Goal: Task Accomplishment & Management: Manage account settings

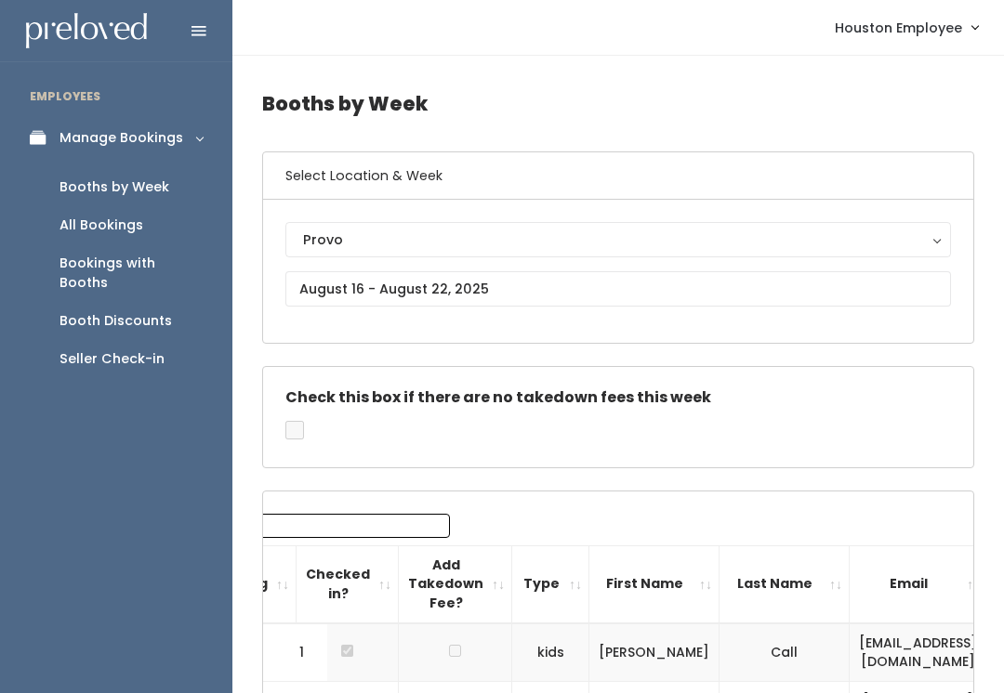
click at [123, 139] on div "Manage Bookings" at bounding box center [121, 138] width 124 height 20
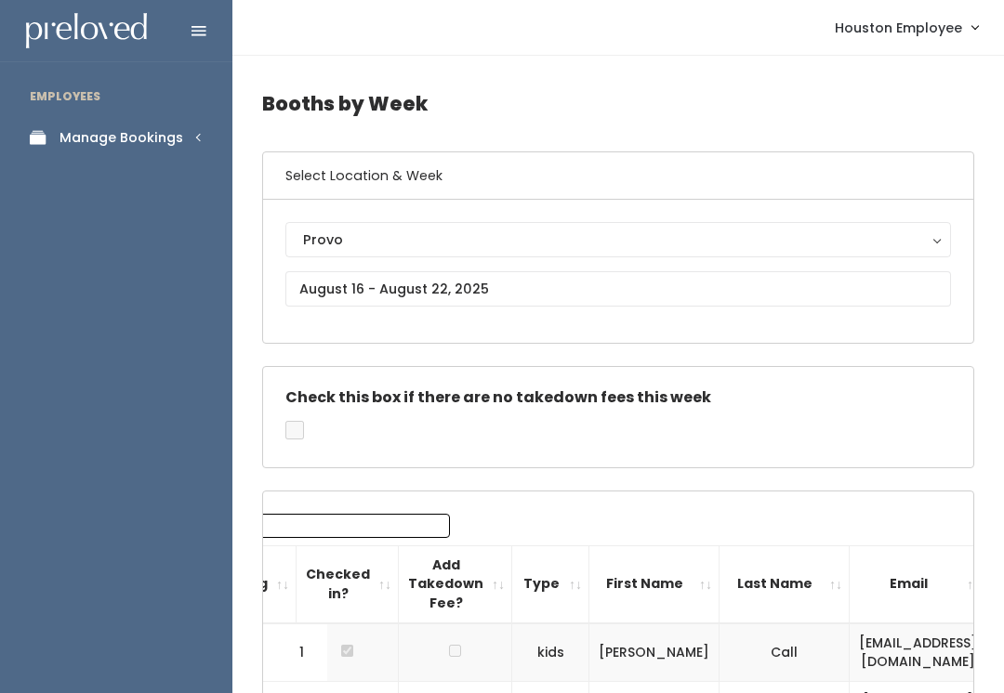
click at [168, 138] on div "Manage Bookings" at bounding box center [121, 138] width 124 height 20
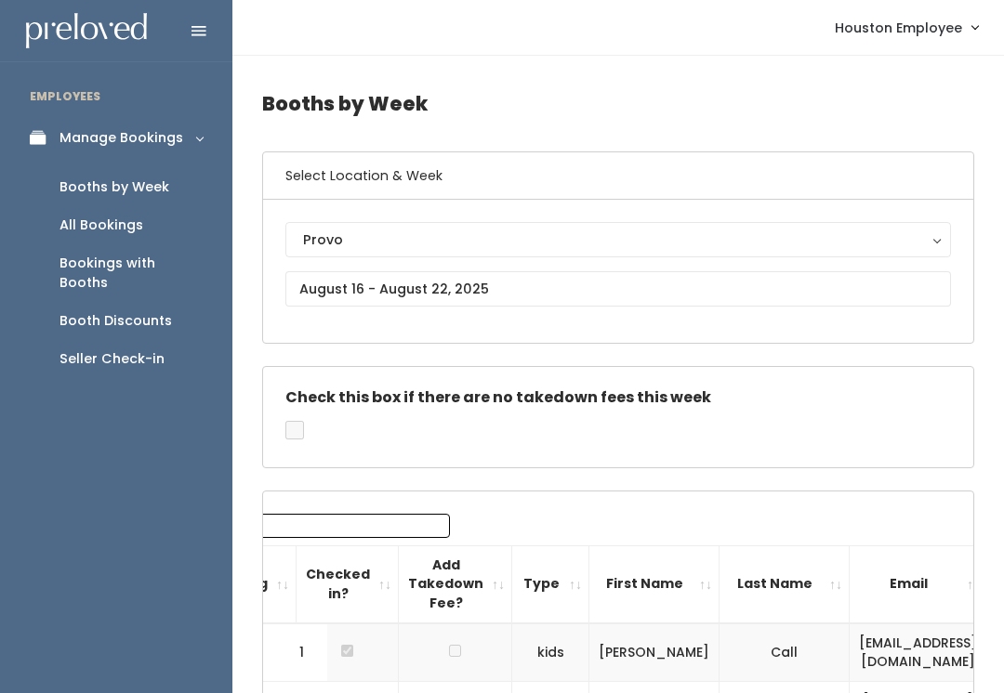
click at [325, 234] on div "Provo" at bounding box center [618, 240] width 630 height 20
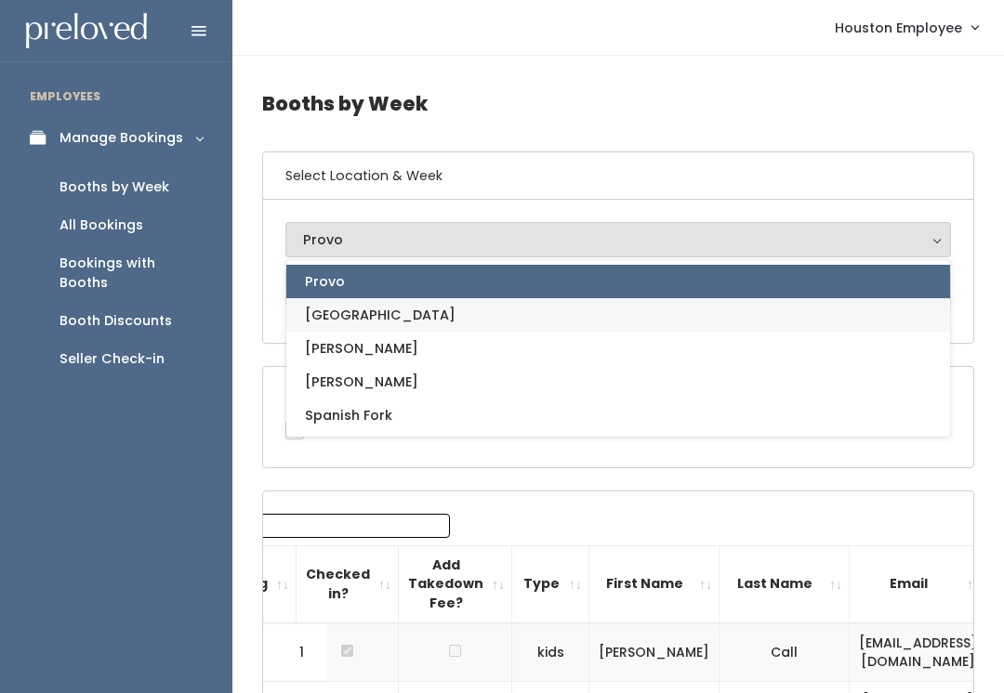
click at [318, 319] on span "[GEOGRAPHIC_DATA]" at bounding box center [380, 315] width 151 height 20
select select "5"
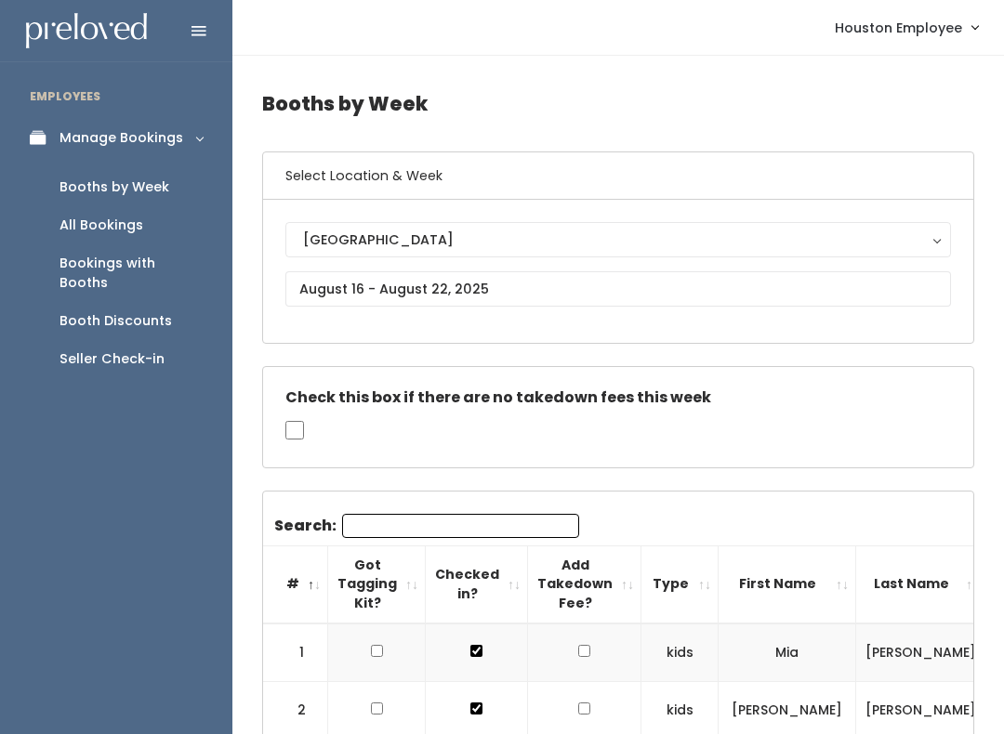
click at [145, 182] on div "Booths by Week" at bounding box center [114, 187] width 110 height 20
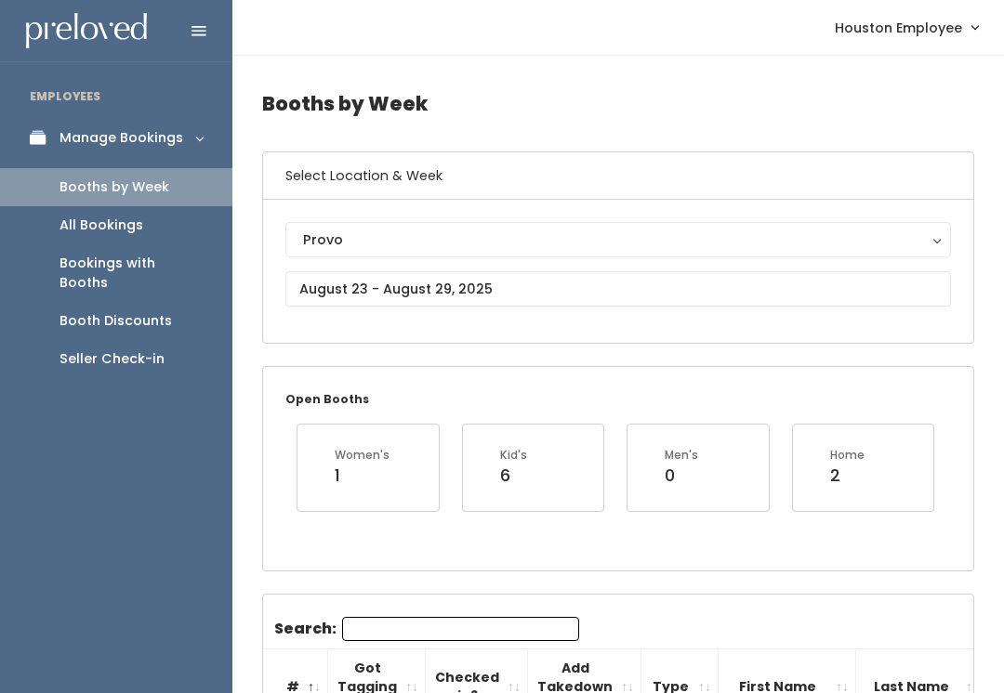
click at [340, 227] on button "Provo" at bounding box center [617, 239] width 665 height 35
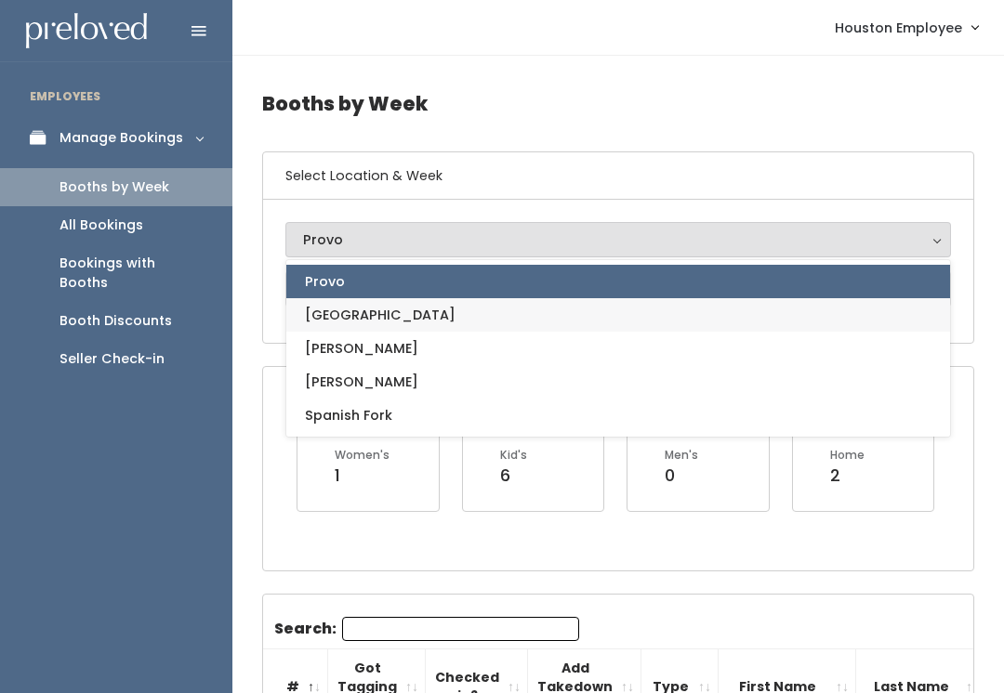
click at [335, 309] on span "[GEOGRAPHIC_DATA]" at bounding box center [380, 315] width 151 height 20
select select "5"
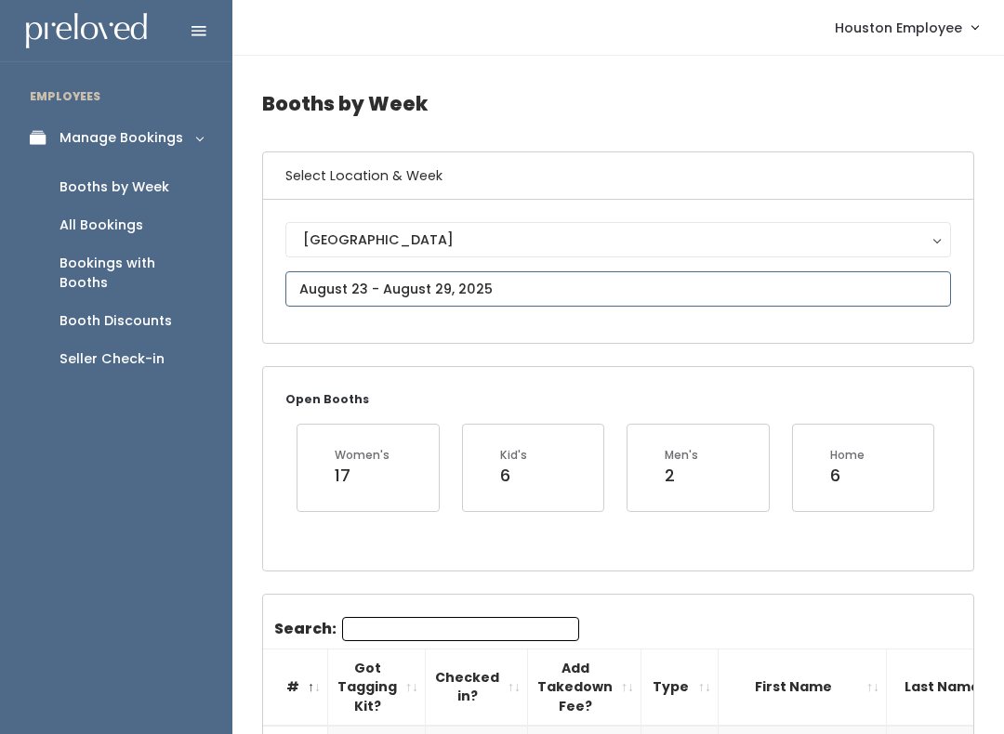
click at [371, 284] on input "text" at bounding box center [617, 288] width 665 height 35
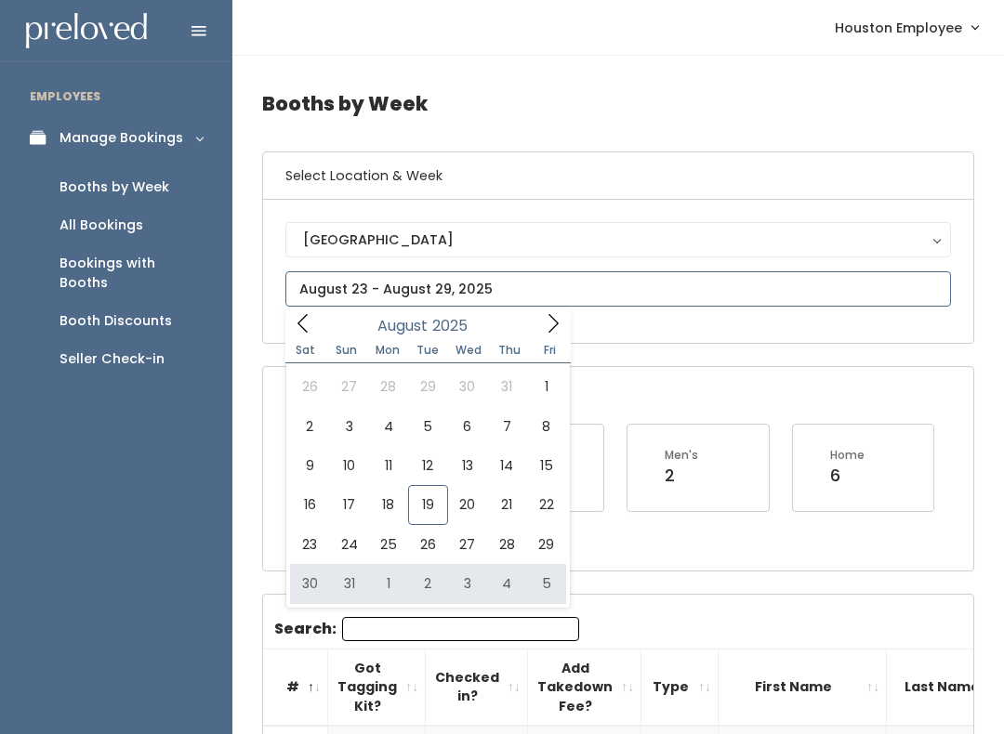
type input "August 30 to September 5"
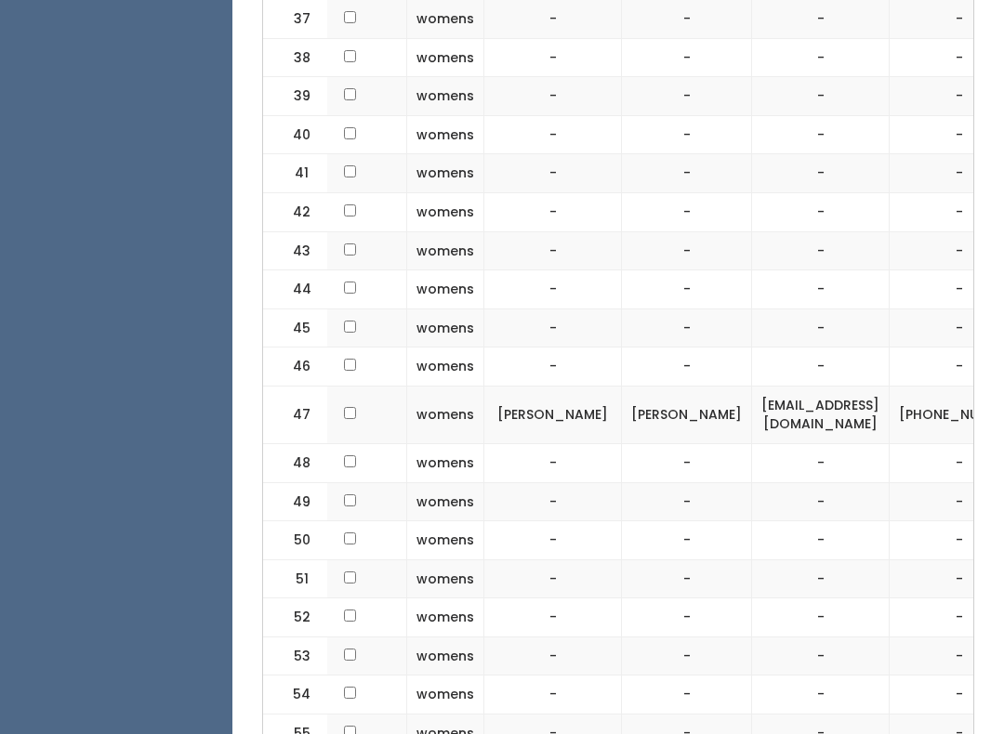
scroll to position [2346, 0]
